Goal: Communication & Community: Participate in discussion

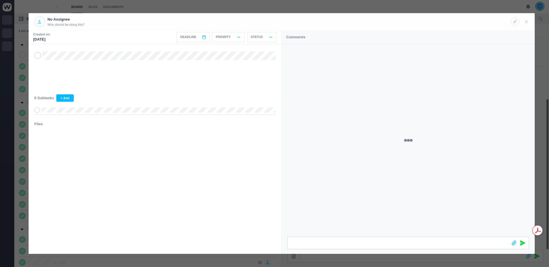
scroll to position [85, 0]
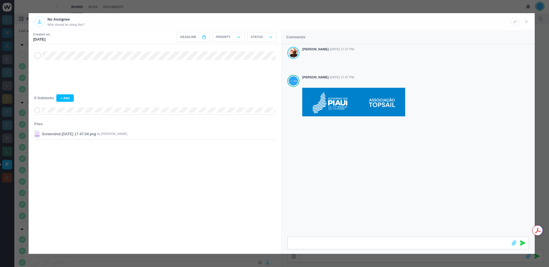
click at [379, 150] on div "[PERSON_NAME] [DATE] 17:37 PM [PERSON_NAME] [DATE] 17:47 PM" at bounding box center [408, 140] width 253 height 193
click at [375, 4] on div at bounding box center [274, 133] width 549 height 267
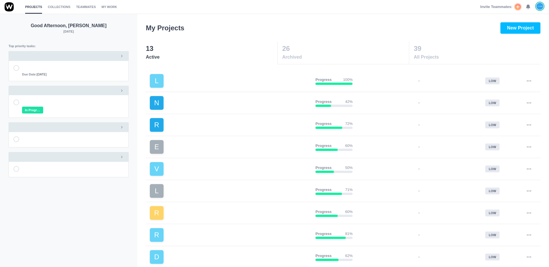
click at [529, 9] on icon at bounding box center [528, 6] width 5 height 5
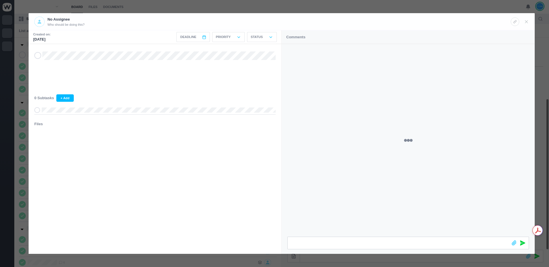
scroll to position [85, 0]
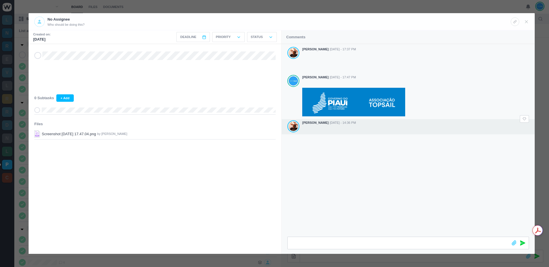
click at [375, 131] on div "Antonio Lopes Aug 26 - 14:36 PM" at bounding box center [408, 126] width 253 height 15
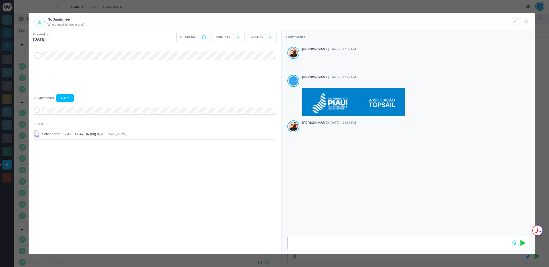
click at [383, 163] on div "Antonio Lopes Aug 25 - 17:37 PM João Tosta Aug 25 - 17:47 PM Antonio Lopes Aug …" at bounding box center [408, 140] width 253 height 193
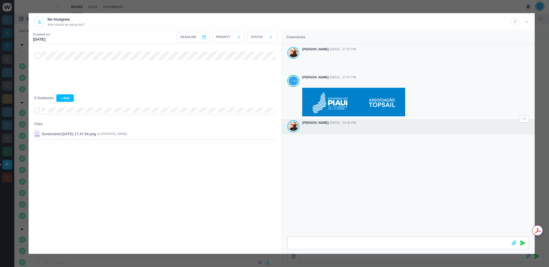
click at [378, 128] on div at bounding box center [415, 130] width 227 height 8
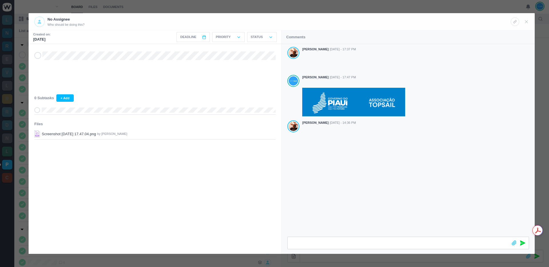
click at [418, 169] on div "Antonio Lopes Aug 25 - 17:37 PM João Tosta Aug 25 - 17:47 PM Antonio Lopes Aug …" at bounding box center [408, 140] width 253 height 193
